Goal: Task Accomplishment & Management: Manage account settings

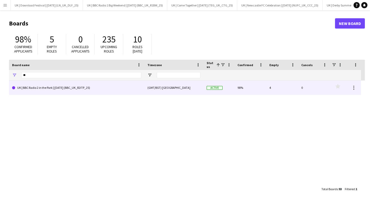
click at [36, 90] on link "UK | BBC Radio 2 in the Park | [DATE] (BBC_UK_R2ITP_25)" at bounding box center [76, 88] width 129 height 14
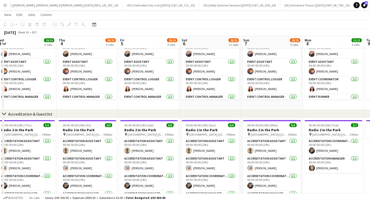
scroll to position [0, 151]
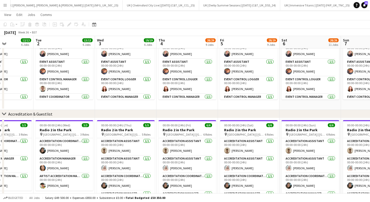
click at [4, 5] on app-icon "Menu" at bounding box center [5, 5] width 4 height 4
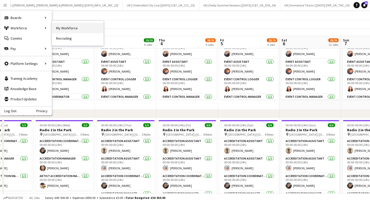
click at [76, 29] on link "My Workforce" at bounding box center [78, 28] width 52 height 10
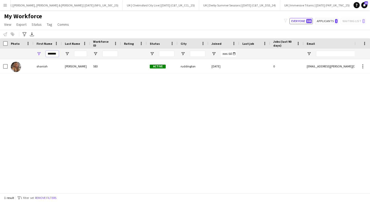
click at [53, 55] on input "*******" at bounding box center [52, 54] width 13 height 6
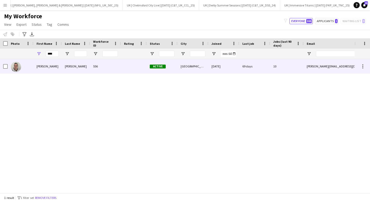
click at [53, 61] on div "[PERSON_NAME]" at bounding box center [47, 66] width 28 height 14
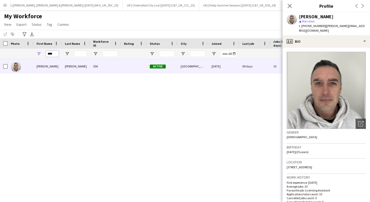
click at [55, 56] on input "****" at bounding box center [52, 54] width 13 height 6
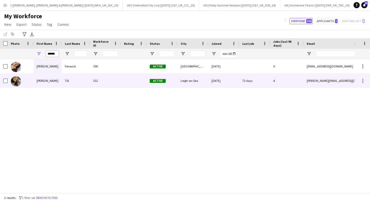
type input "******"
click at [63, 83] on div "Till" at bounding box center [76, 81] width 28 height 14
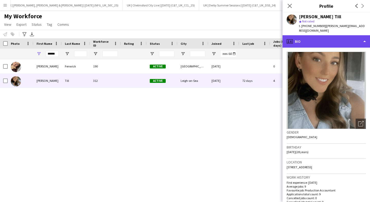
click at [306, 40] on div "profile Bio" at bounding box center [327, 41] width 88 height 12
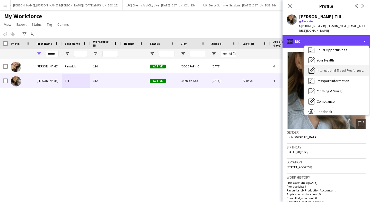
scroll to position [13, 0]
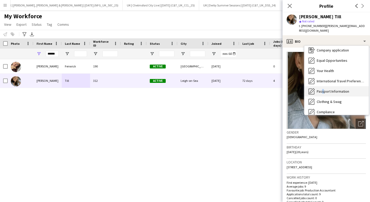
click at [322, 89] on span "Passport Information" at bounding box center [333, 91] width 32 height 5
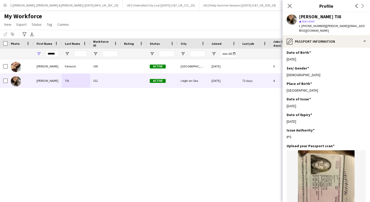
scroll to position [124, 0]
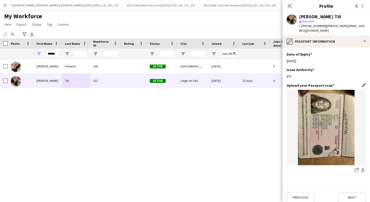
click at [322, 107] on img at bounding box center [326, 127] width 79 height 75
click at [328, 122] on img at bounding box center [326, 127] width 79 height 75
click at [343, 90] on img at bounding box center [326, 127] width 79 height 75
click at [364, 83] on app-icon "Edit this field" at bounding box center [364, 85] width 4 height 4
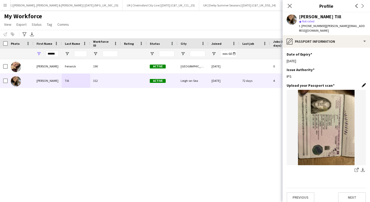
scroll to position [61, 0]
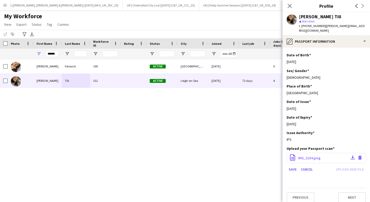
click at [324, 155] on div "office-file-sheet IMG_3184.jpeg Download file Delete file" at bounding box center [326, 158] width 79 height 10
click at [314, 156] on span "IMG_3184.jpeg" at bounding box center [310, 158] width 22 height 5
click at [351, 156] on app-icon "Download file" at bounding box center [353, 158] width 4 height 5
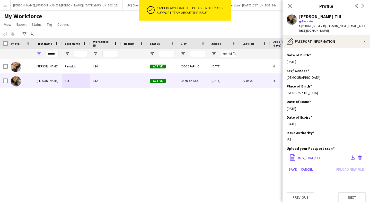
click at [307, 153] on div "office-file-sheet IMG_3184.jpeg Download file Delete file" at bounding box center [326, 158] width 79 height 10
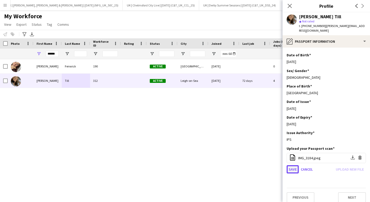
click at [294, 165] on button "Save" at bounding box center [293, 169] width 12 height 8
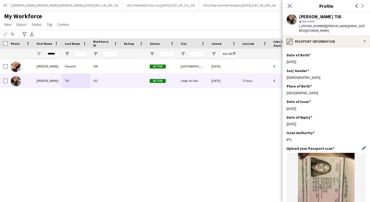
scroll to position [124, 0]
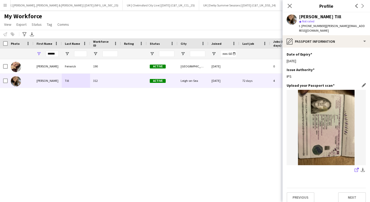
click at [358, 169] on icon at bounding box center [356, 170] width 3 height 3
